Goal: Task Accomplishment & Management: Manage account settings

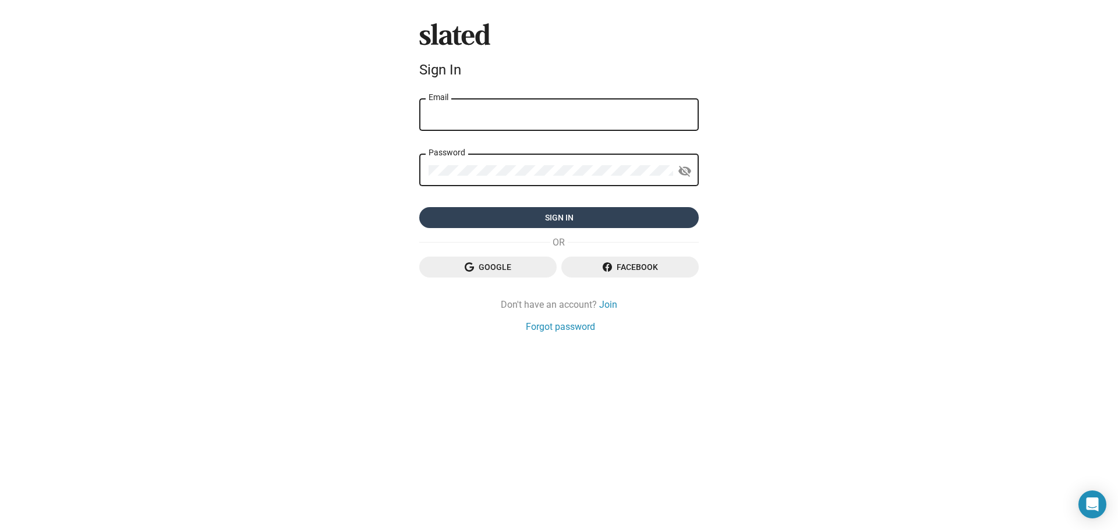
type input "[EMAIL_ADDRESS][DOMAIN_NAME]"
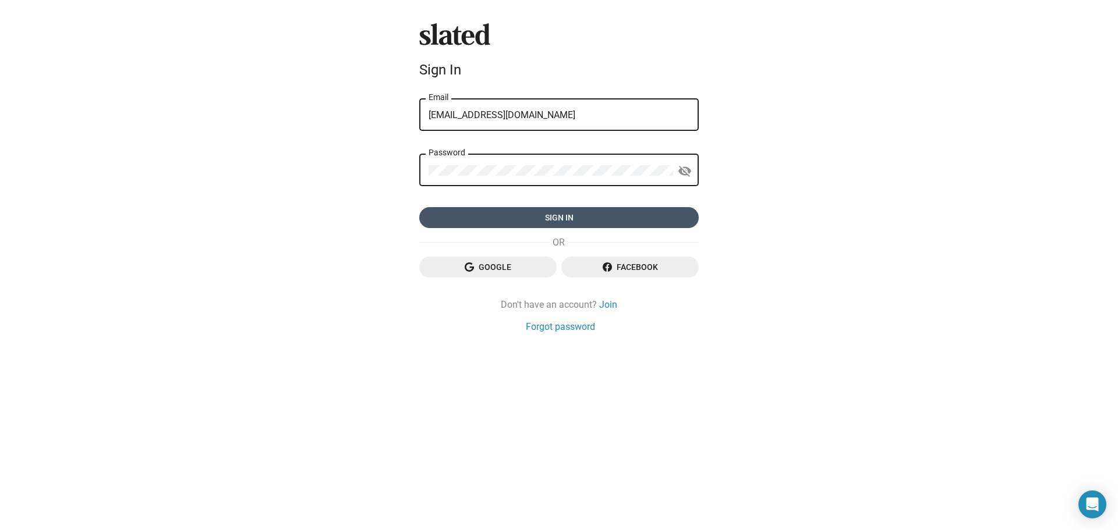
click at [561, 211] on span "Sign in" at bounding box center [559, 217] width 261 height 21
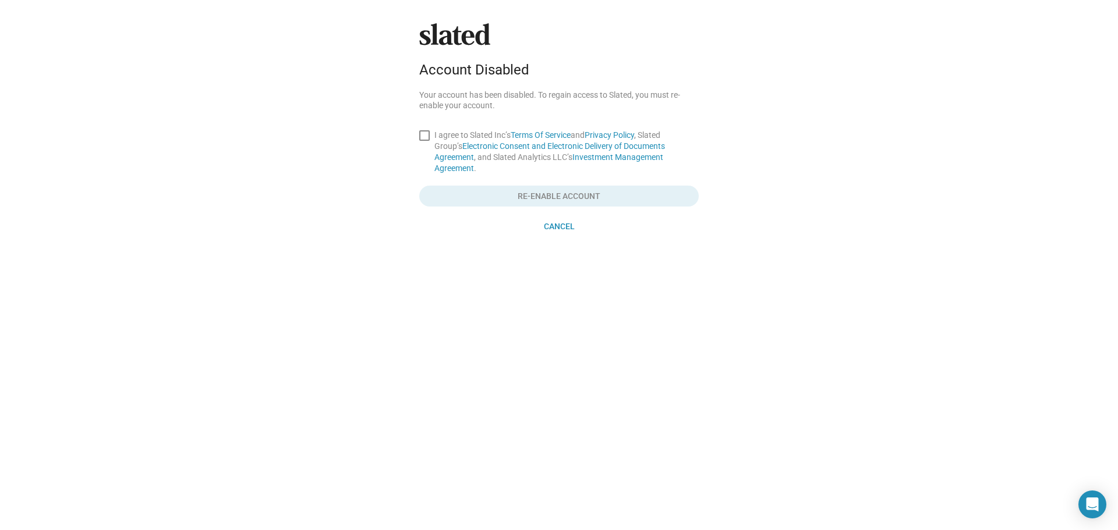
click at [422, 136] on span at bounding box center [424, 135] width 10 height 10
click at [424, 141] on input "I agree to Slated Inc’s Terms Of Service and Privacy Policy , Slated Group’s El…" at bounding box center [424, 141] width 1 height 1
checkbox input "true"
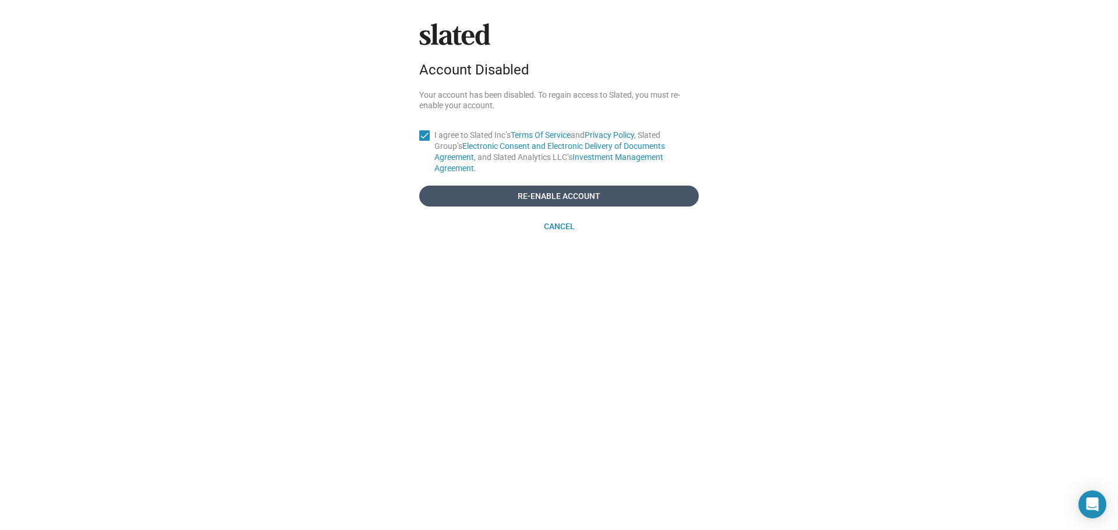
click at [573, 186] on span "Re-enable account" at bounding box center [559, 196] width 261 height 21
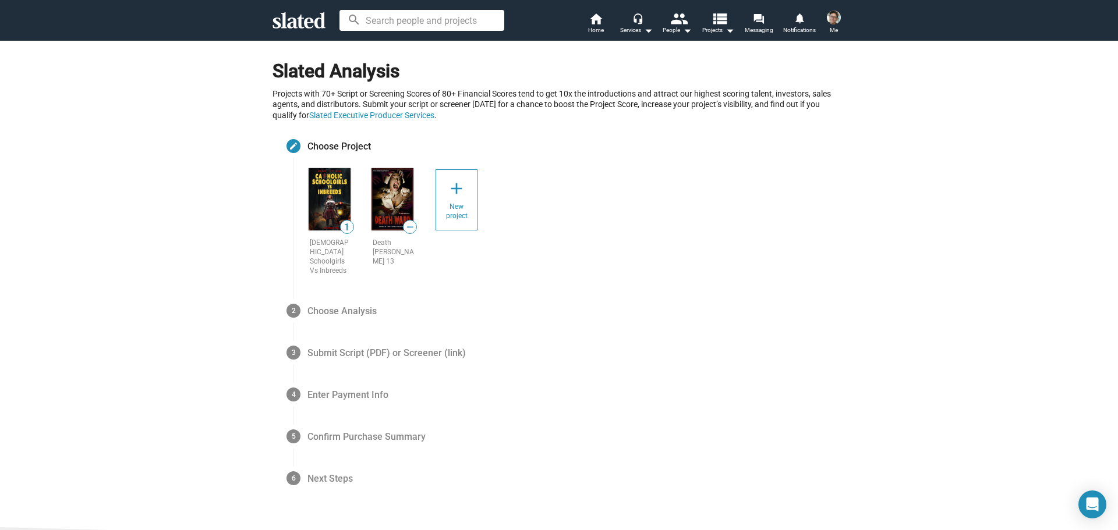
click at [832, 16] on img at bounding box center [834, 17] width 14 height 14
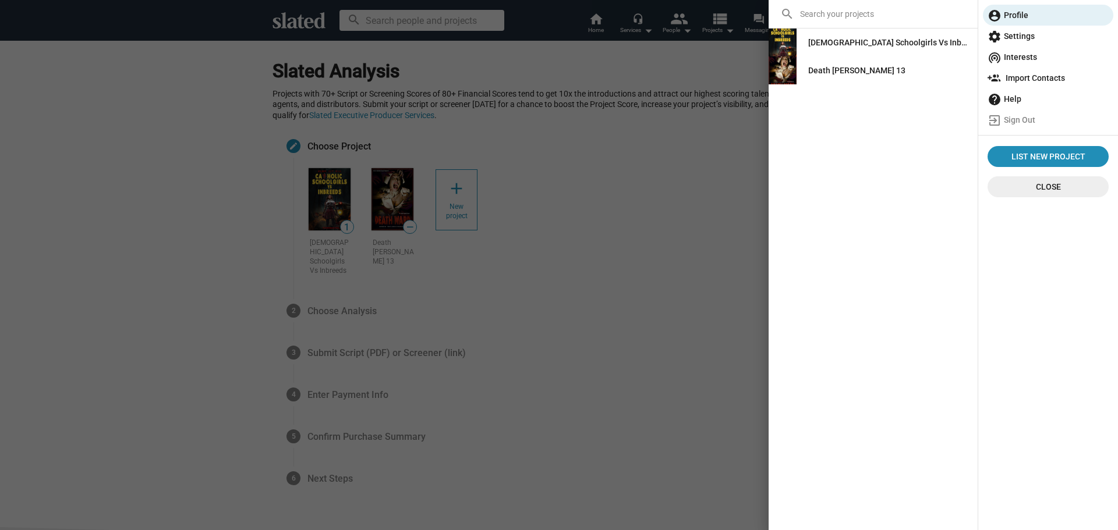
click at [1036, 29] on span "settings Settings" at bounding box center [1048, 36] width 121 height 21
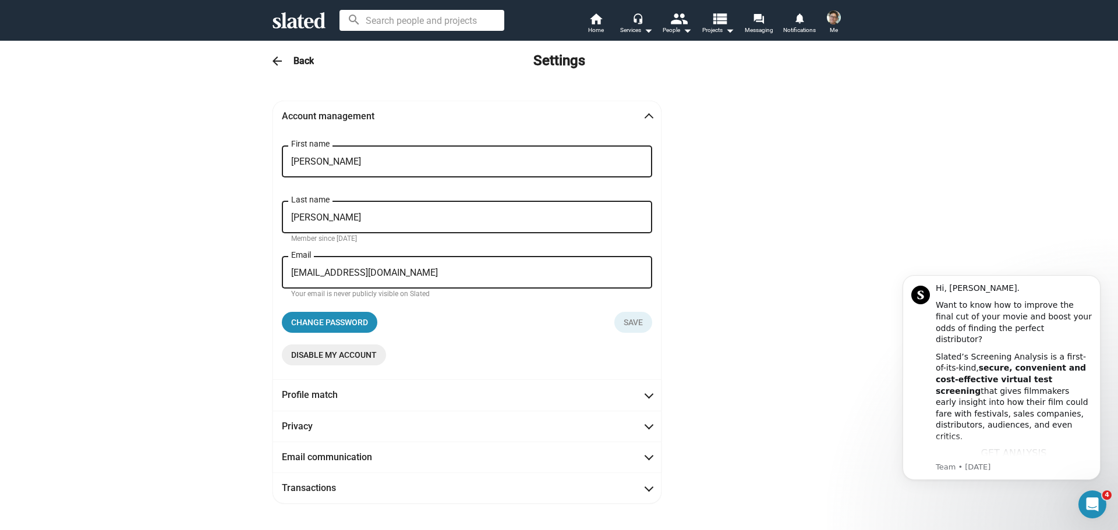
click at [324, 348] on span "Disable my account" at bounding box center [334, 355] width 86 height 21
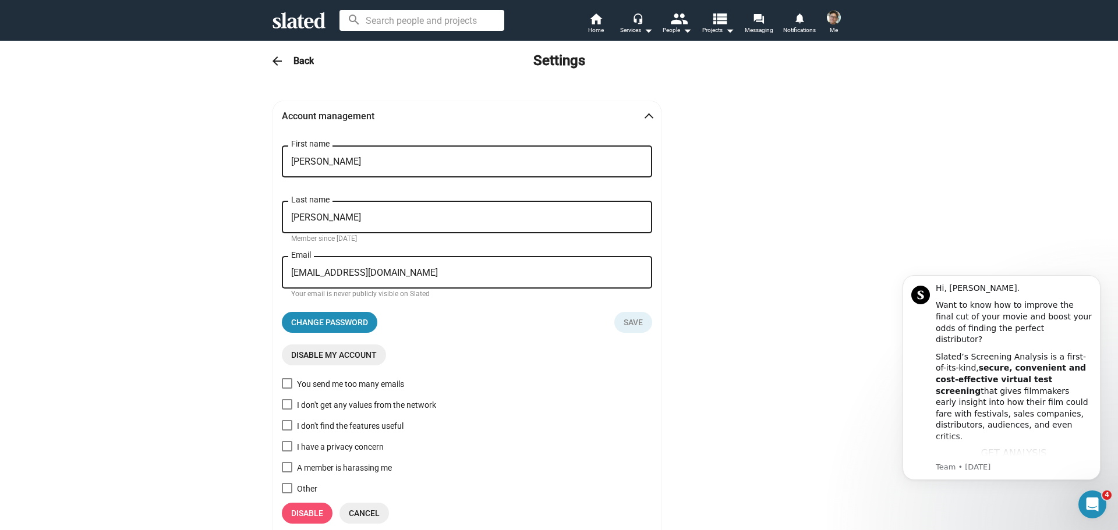
scroll to position [58, 0]
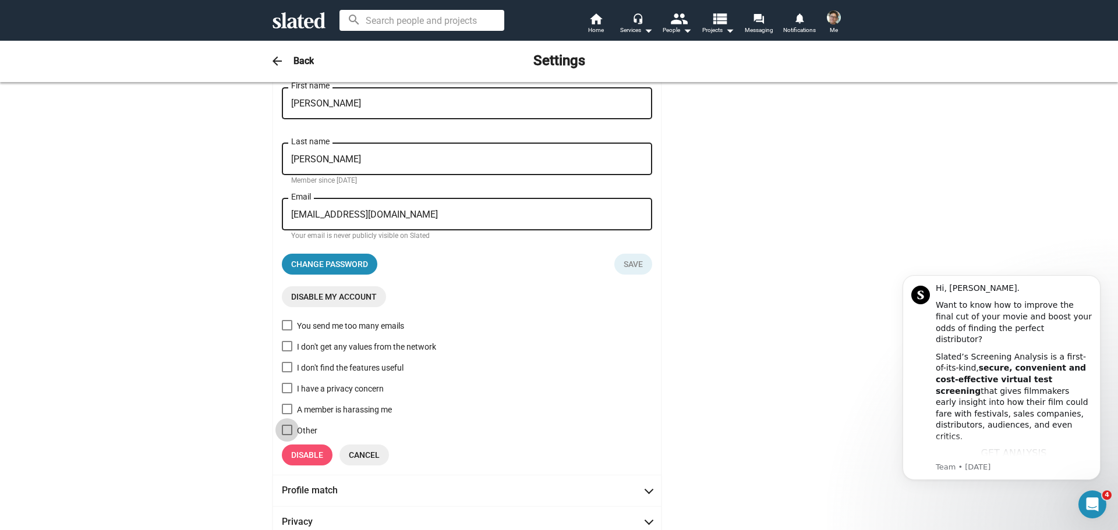
click at [285, 432] on span at bounding box center [287, 430] width 10 height 10
click at [287, 436] on input "Other" at bounding box center [287, 436] width 1 height 1
checkbox input "true"
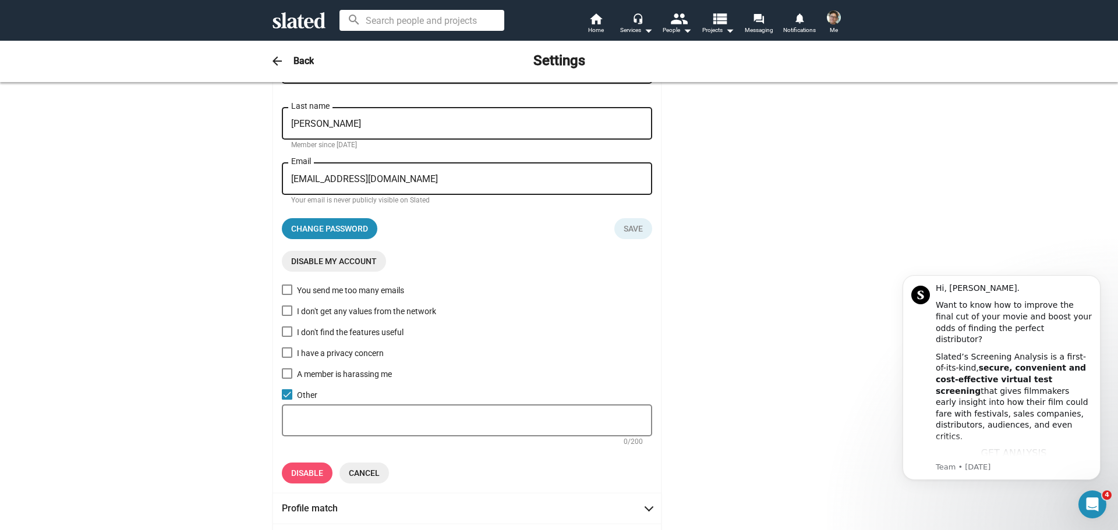
scroll to position [233, 0]
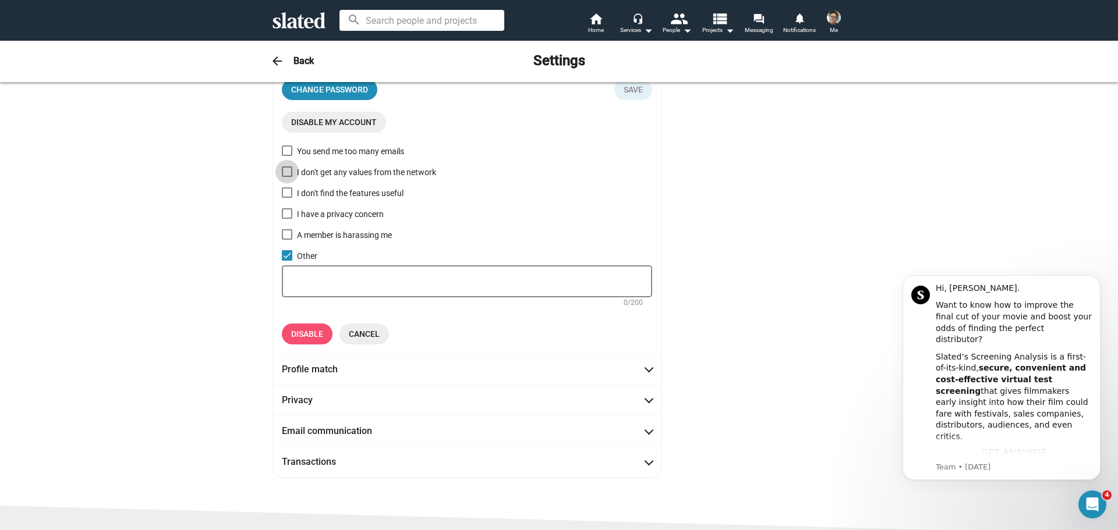
click at [284, 171] on span at bounding box center [287, 172] width 10 height 10
click at [287, 177] on input "I don't get any values from the network" at bounding box center [287, 177] width 1 height 1
checkbox input "true"
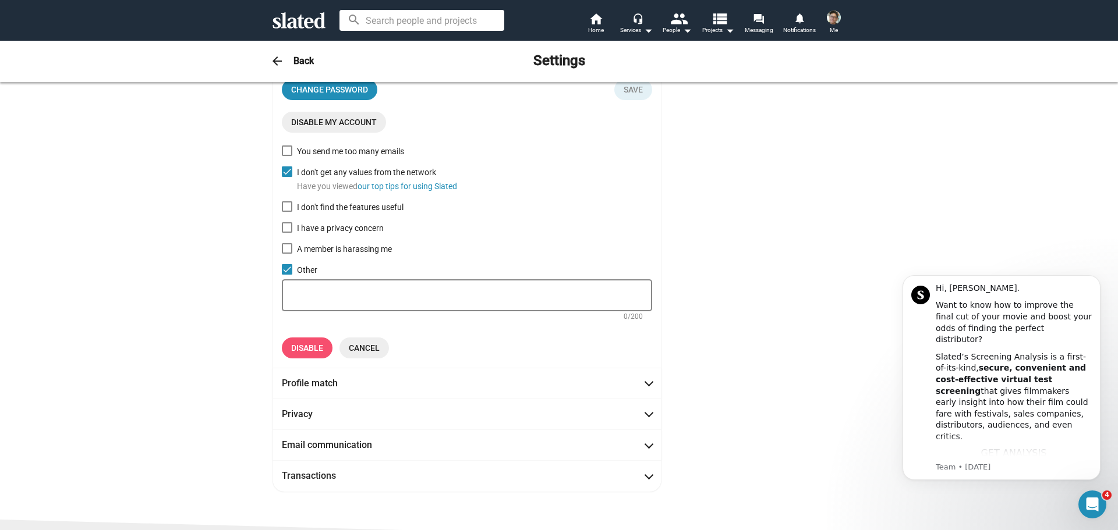
click at [282, 266] on span at bounding box center [287, 269] width 10 height 10
click at [287, 275] on input "Other" at bounding box center [287, 275] width 1 height 1
checkbox input "false"
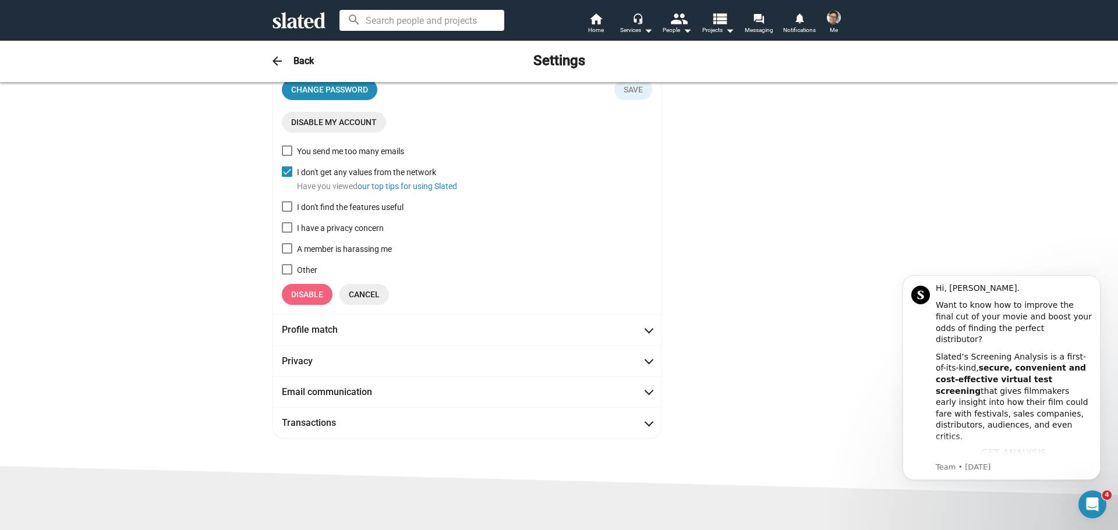
click at [300, 287] on span "Disable" at bounding box center [307, 294] width 32 height 21
